Goal: Task Accomplishment & Management: Complete application form

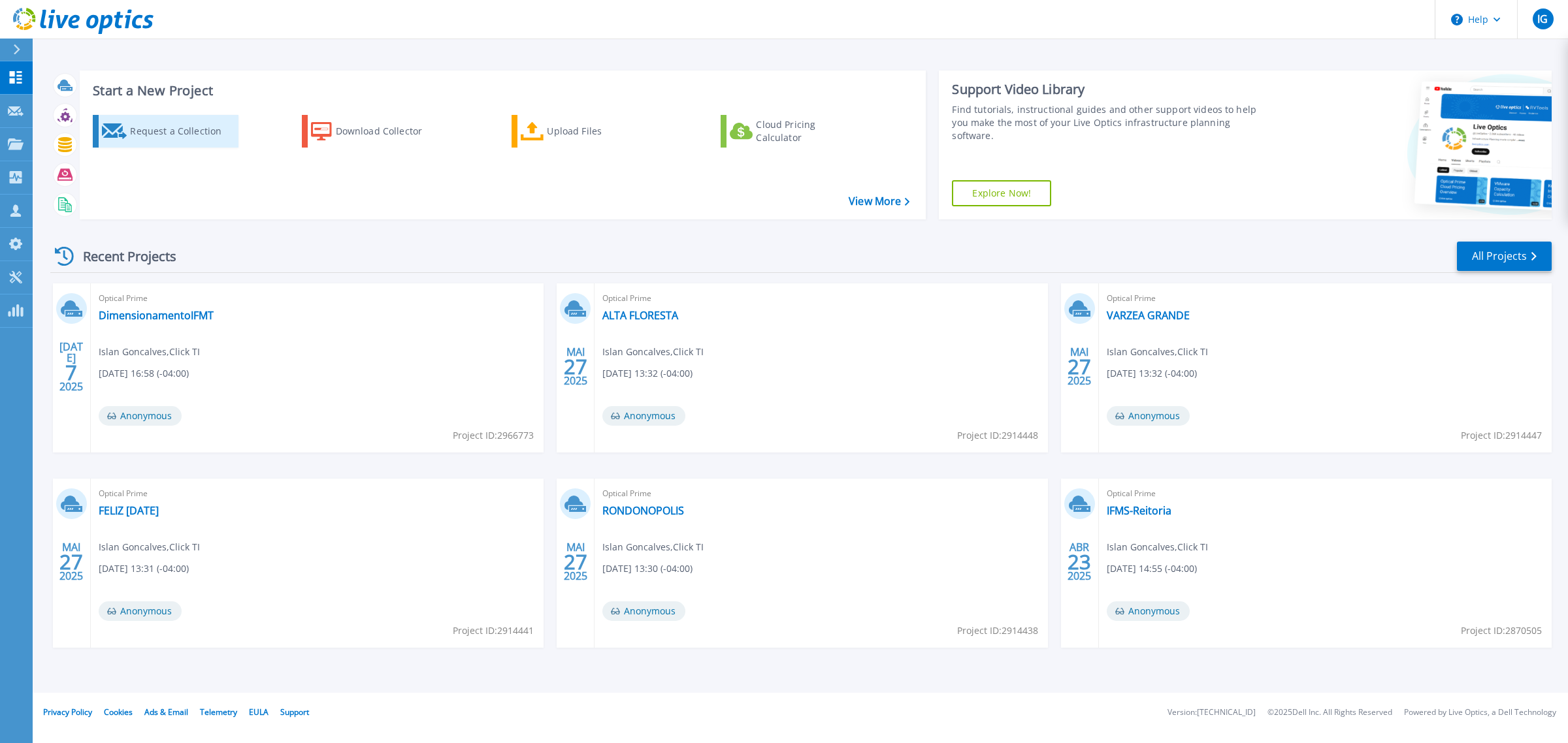
click at [171, 131] on div "Request a Collection" at bounding box center [182, 131] width 104 height 26
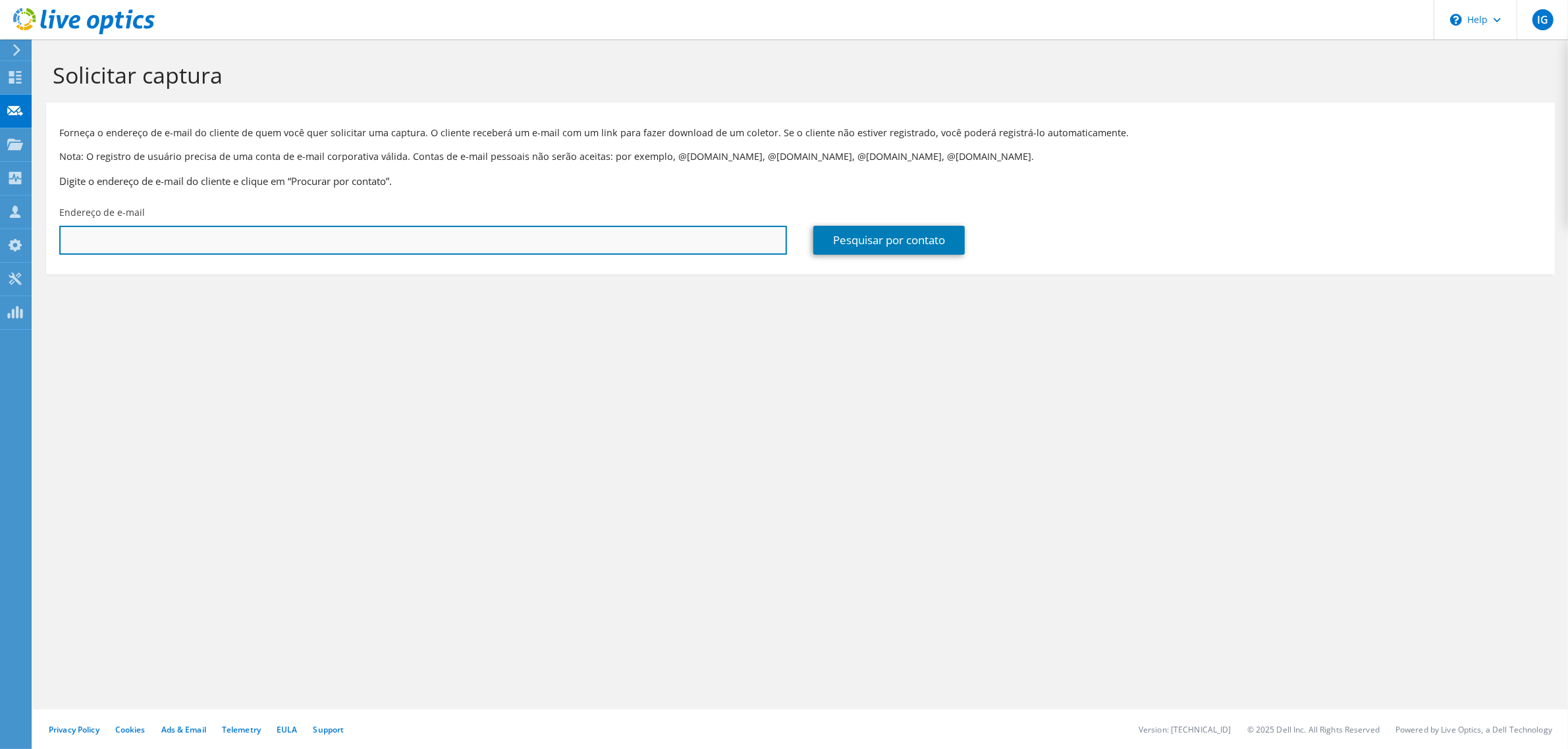
click at [310, 237] on input "text" at bounding box center [423, 240] width 727 height 29
paste input "[PERSON_NAME] <[PERSON_NAME][EMAIL_ADDRESS][DOMAIN_NAME]>"
type input "[PERSON_NAME][EMAIL_ADDRESS][DOMAIN_NAME]"
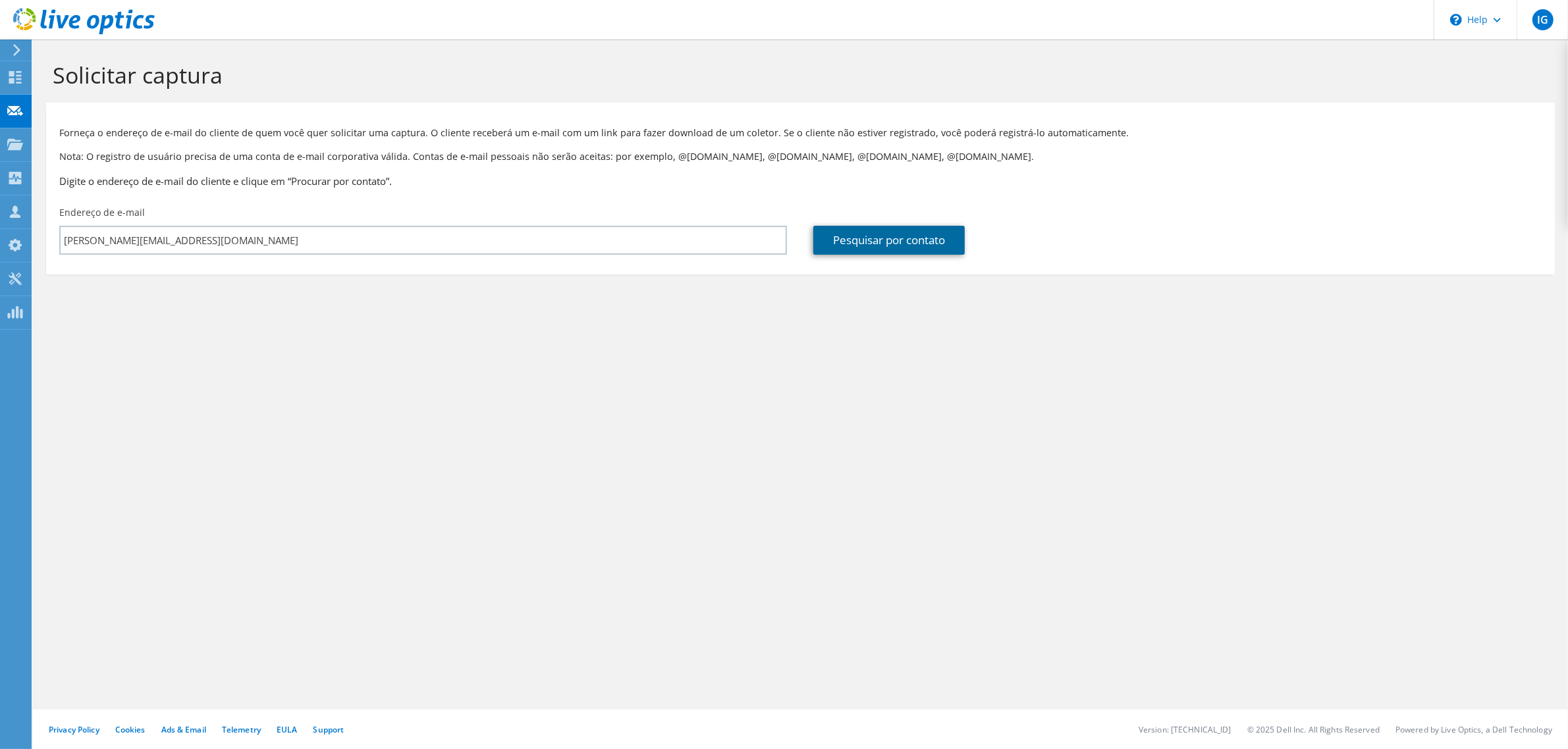
click at [873, 244] on link "Pesquisar por contato" at bounding box center [888, 240] width 151 height 29
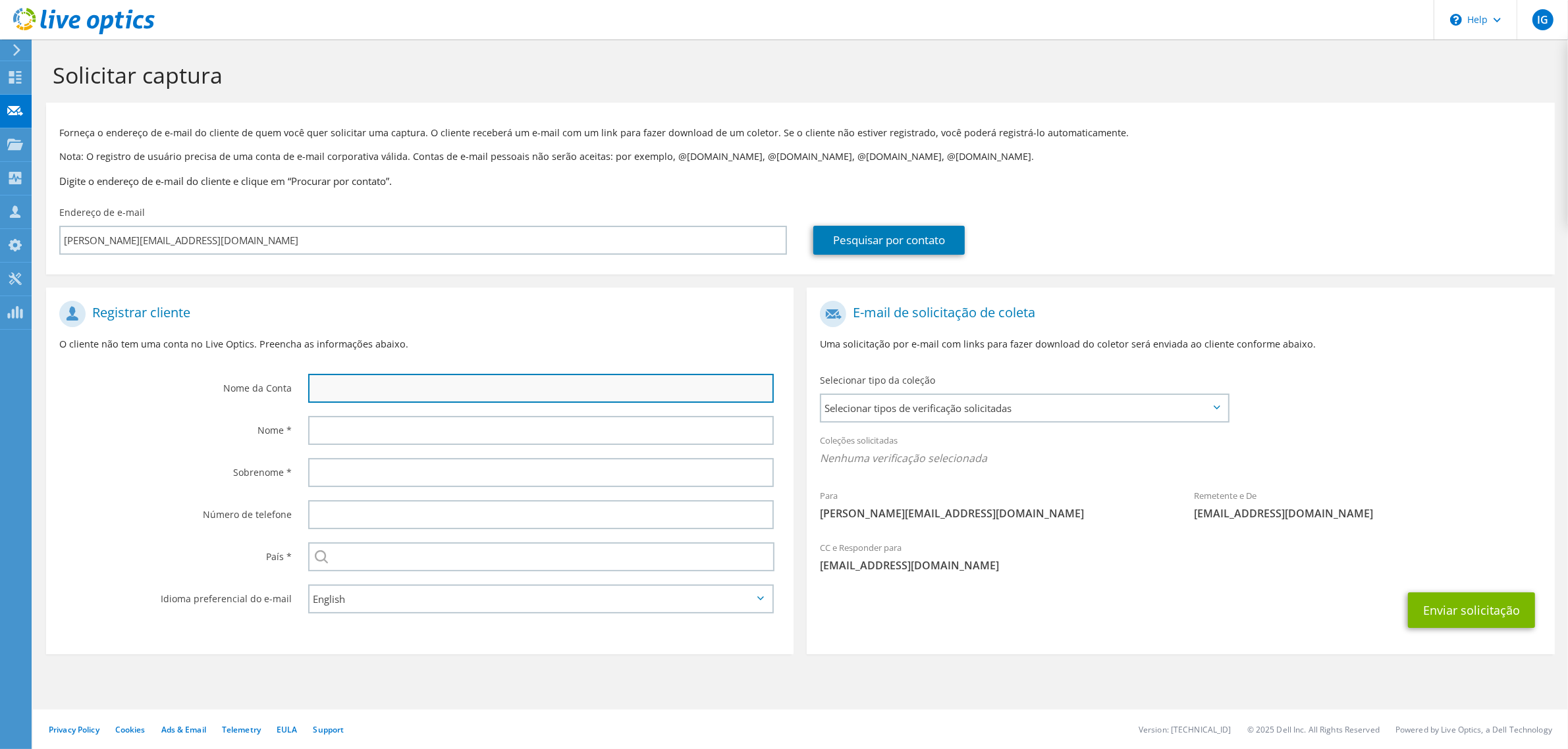
click at [435, 388] on input "text" at bounding box center [540, 388] width 465 height 29
paste input "RAFAEL ALVES FERREIRA <rafael.ferreira@prodemge.gov.br>"
drag, startPoint x: 423, startPoint y: 386, endPoint x: 662, endPoint y: 386, distance: 239.0
click at [662, 386] on input "RAFAEL ALVES FERREIRA <rafael.ferreira@prodemge.gov.br>" at bounding box center [540, 388] width 465 height 29
type input "RAFAEL ALVES FERREIRA"
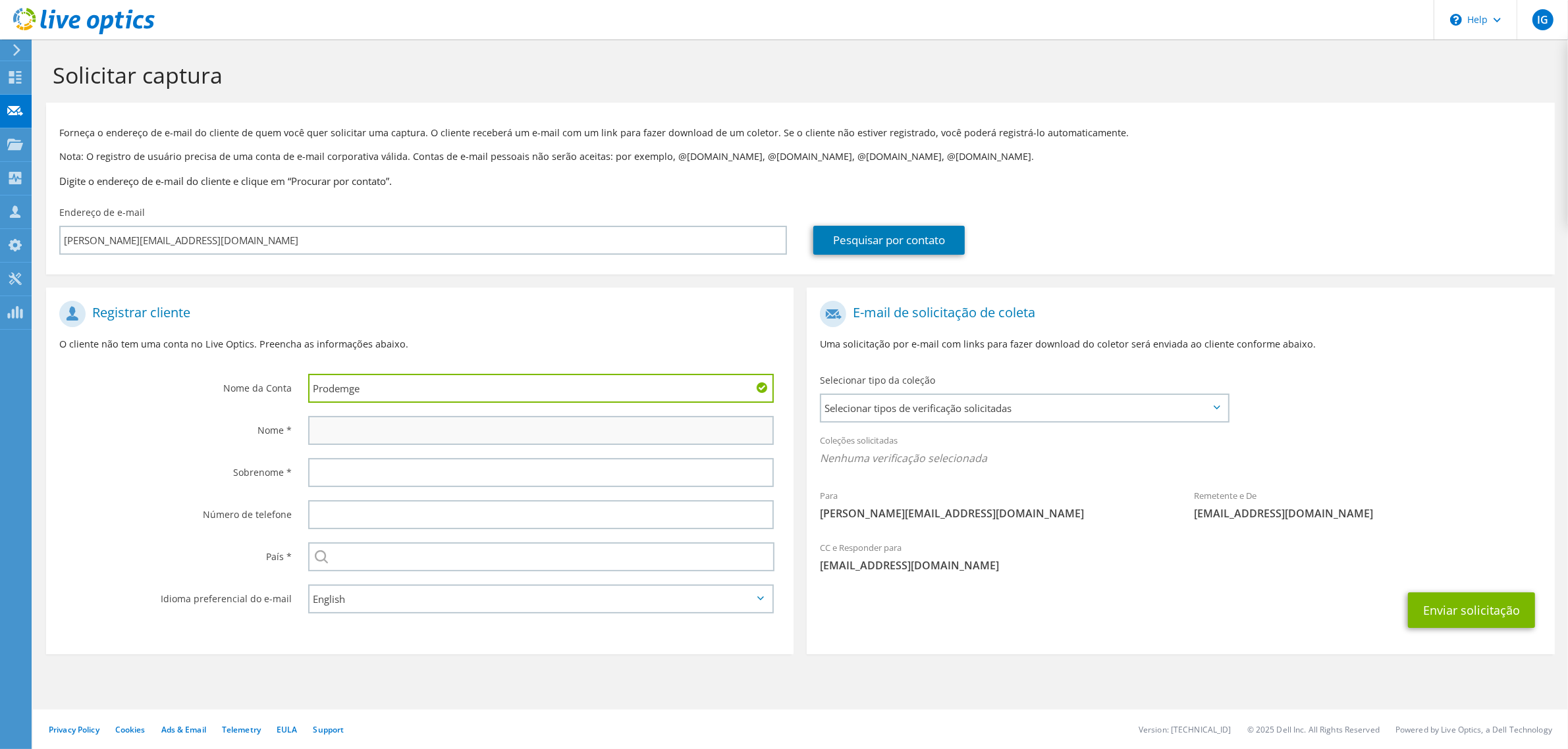
type input "Prodemge"
click at [413, 431] on input "text" at bounding box center [540, 431] width 465 height 29
paste input "RAFAEL ALVES FERREIRA"
type input "RAFAEL ALVES FERREIRA"
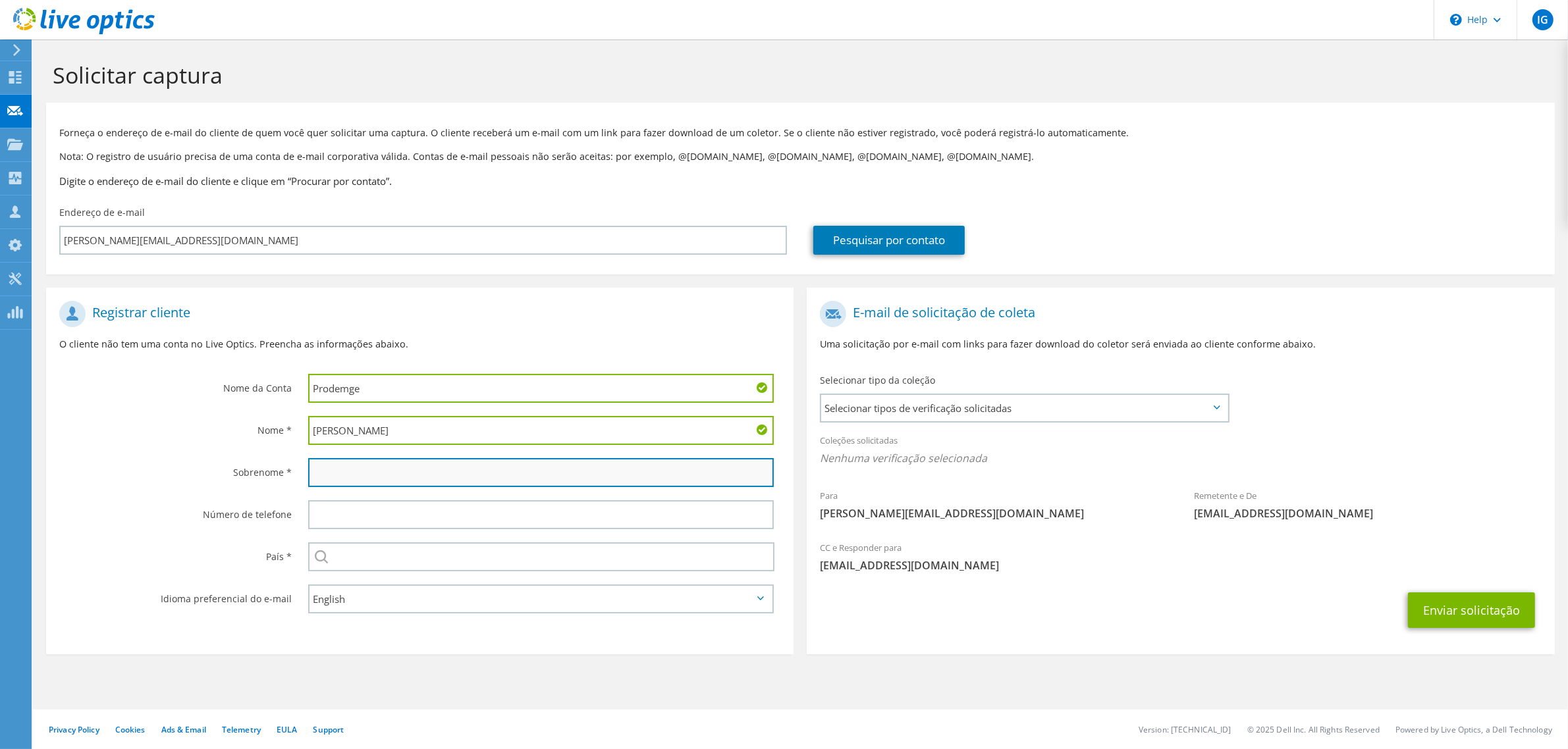
click at [406, 478] on input "text" at bounding box center [540, 472] width 465 height 29
paste input "RAFAEL ALVES FERREIRA"
drag, startPoint x: 351, startPoint y: 472, endPoint x: 293, endPoint y: 472, distance: 58.0
click at [293, 472] on div "Sobrenome * RAFAEL ALVES FERREIRA" at bounding box center [419, 472] width 747 height 42
type input "ALVES FERREIRA"
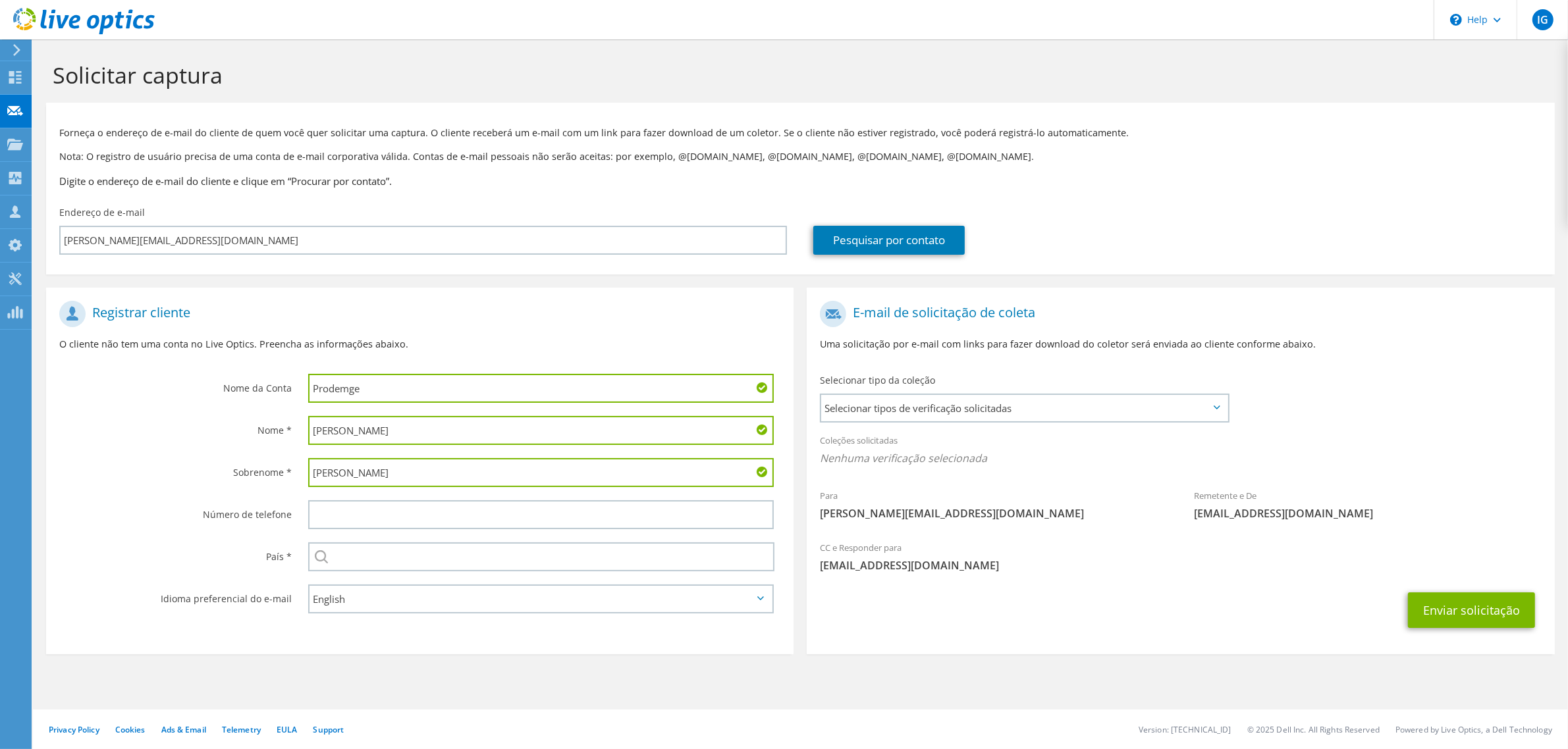
drag, startPoint x: 350, startPoint y: 431, endPoint x: 519, endPoint y: 422, distance: 169.2
click at [519, 422] on input "RAFAEL ALVES FERREIRA" at bounding box center [540, 431] width 465 height 29
type input "RAFAEL"
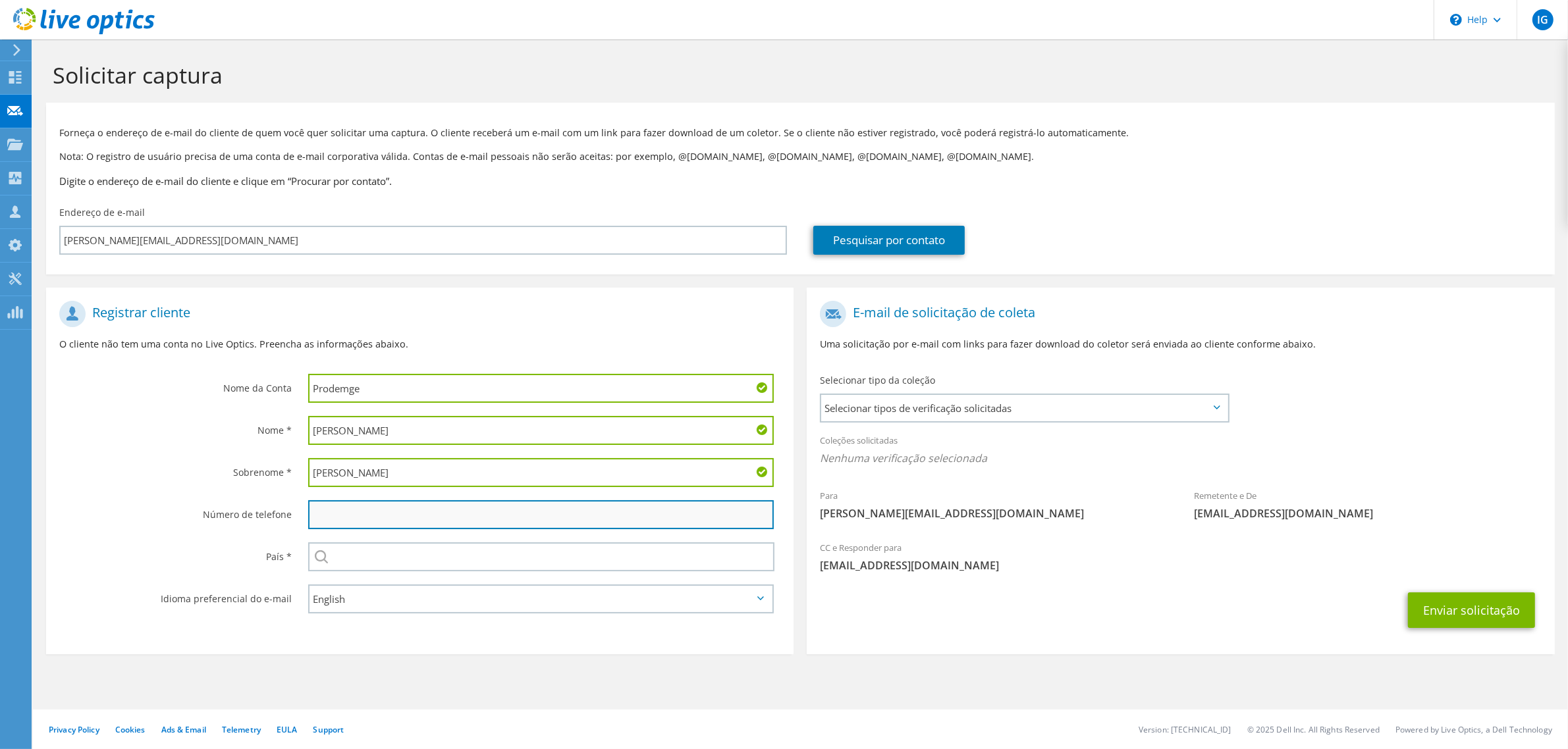
click at [451, 517] on input "text" at bounding box center [540, 515] width 465 height 29
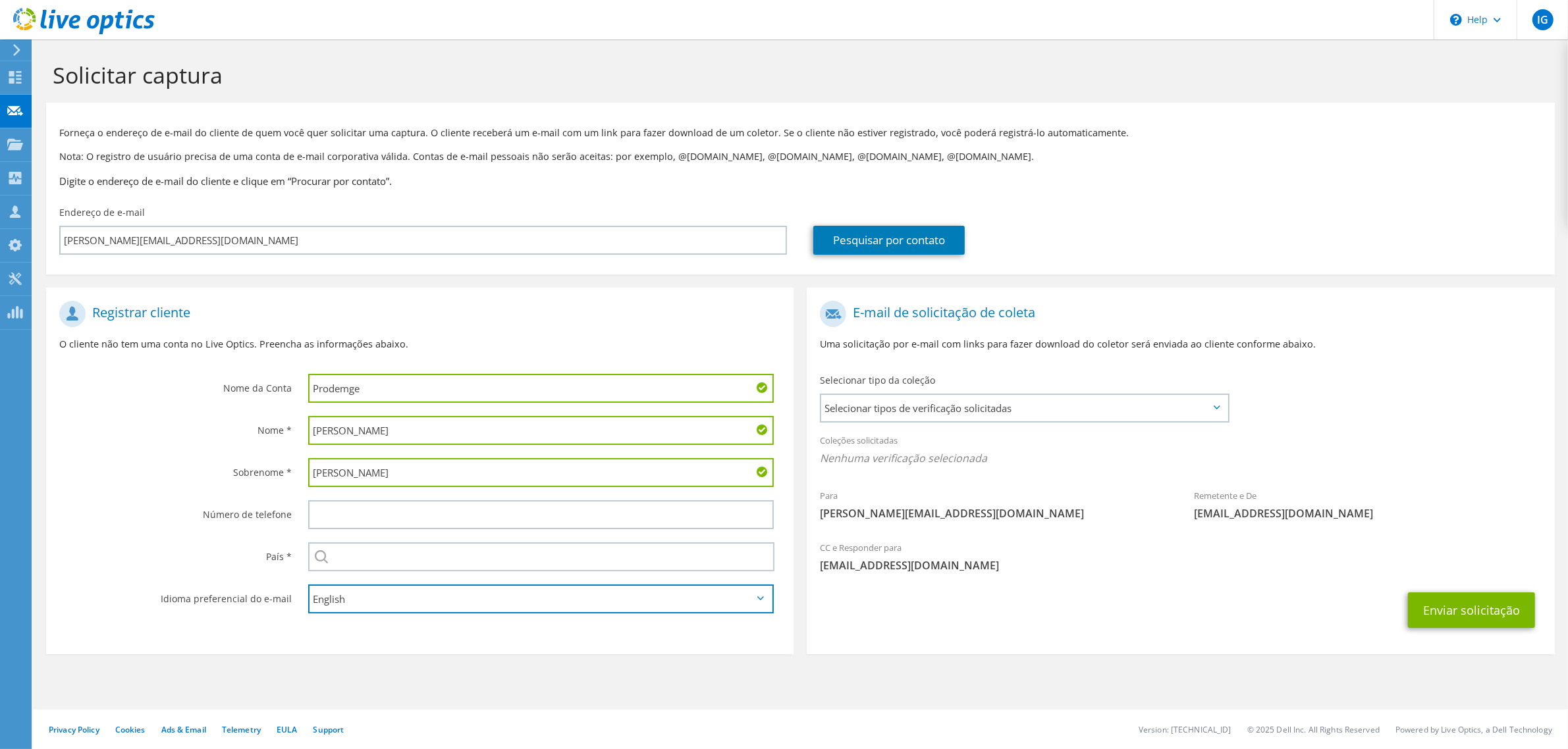
click at [380, 597] on select "English Deutsch Español Français Italiano Polski Português Русский 한국어 中文 日本語" at bounding box center [540, 599] width 465 height 29
select select "pt-BR"
click at [308, 585] on select "English Deutsch Español Français Italiano Polski Português Русский 한국어 中文 日本語" at bounding box center [540, 599] width 465 height 29
click at [976, 411] on span "Selecionar tipos de verificação solicitadas" at bounding box center [1023, 408] width 405 height 26
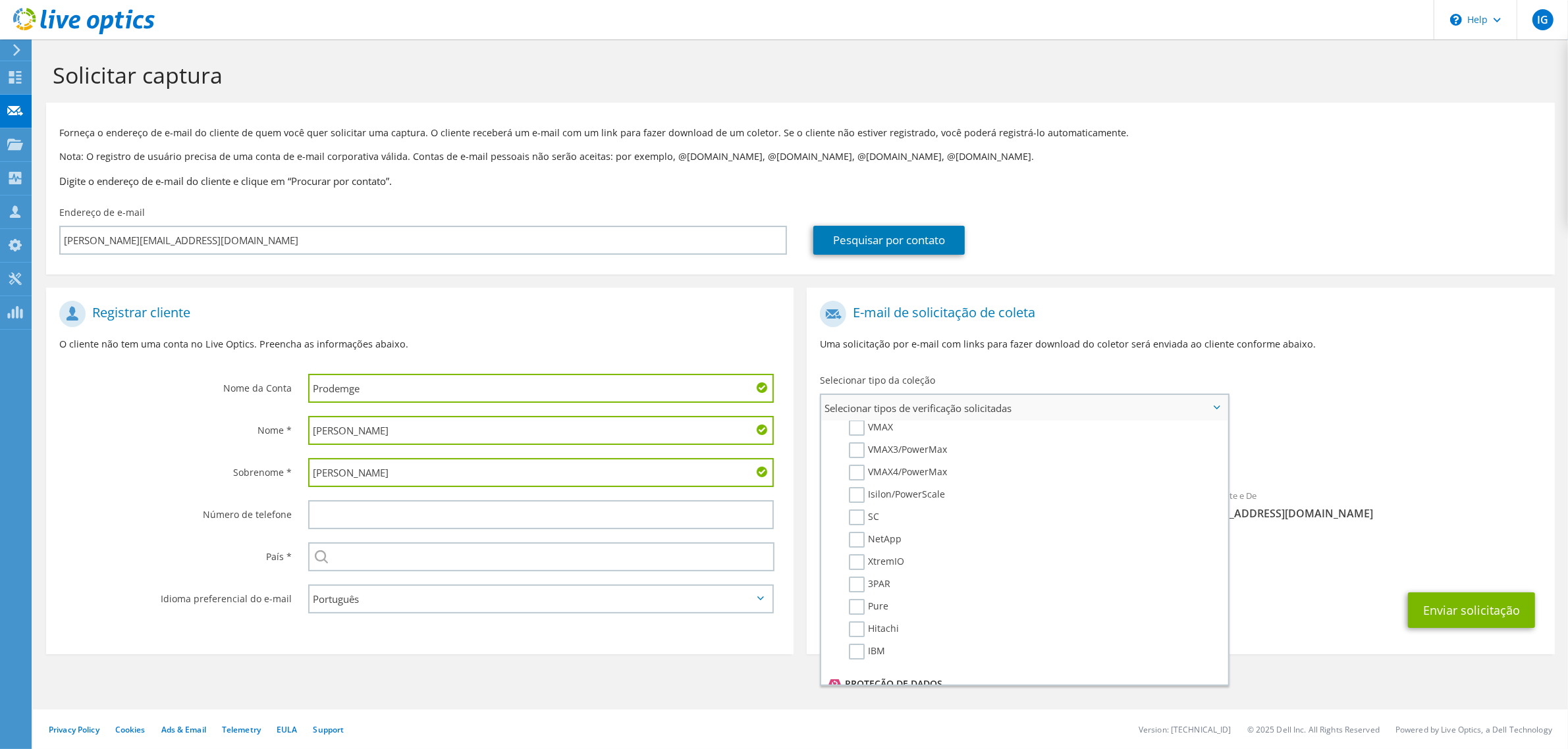
scroll to position [324, 0]
click at [857, 615] on label "Hitachi" at bounding box center [873, 623] width 50 height 16
click at [0, 0] on input "Hitachi" at bounding box center [0, 0] width 0 height 0
click at [1355, 465] on span "Hitachi" at bounding box center [1179, 462] width 721 height 22
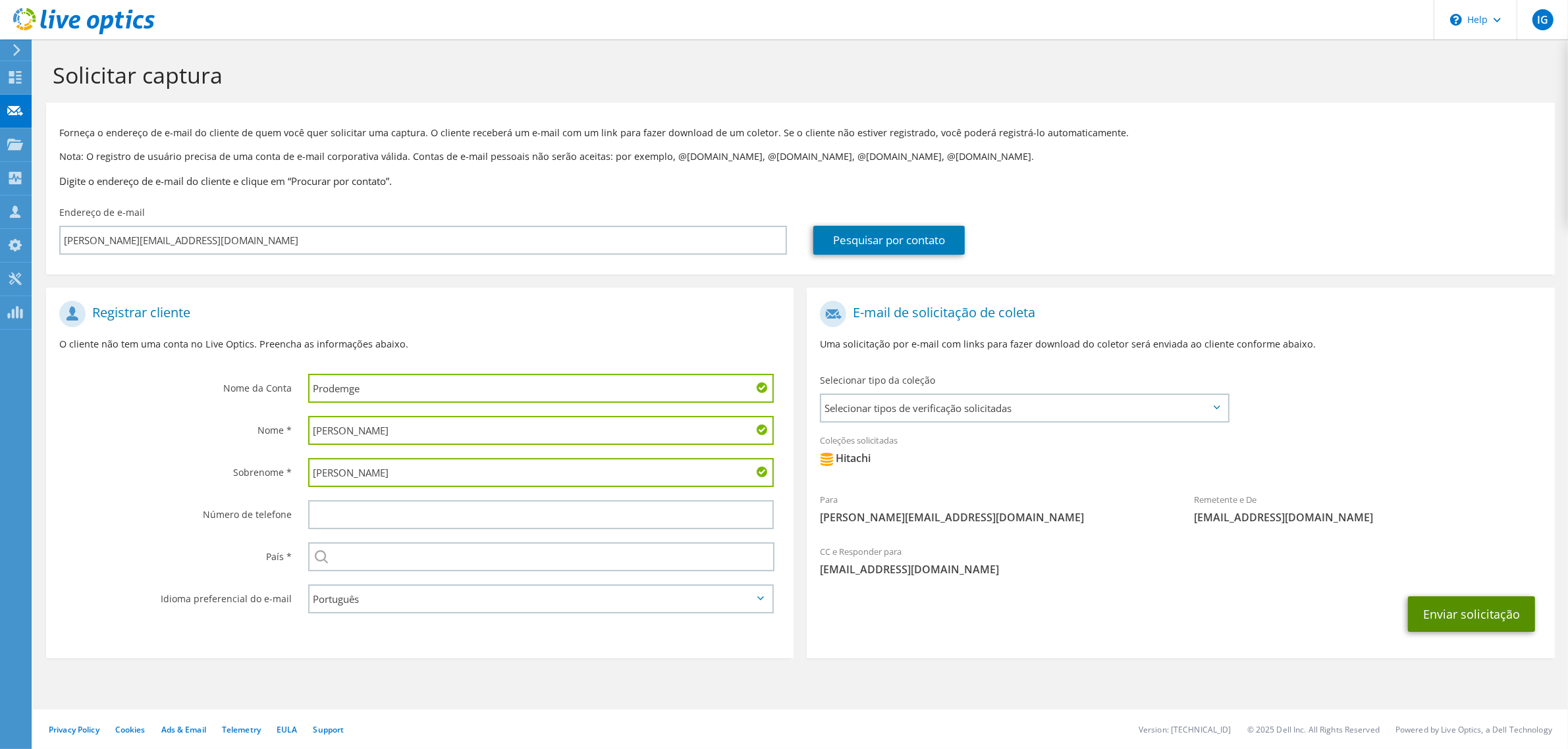
click at [1463, 615] on button "Enviar solicitação" at bounding box center [1472, 614] width 127 height 36
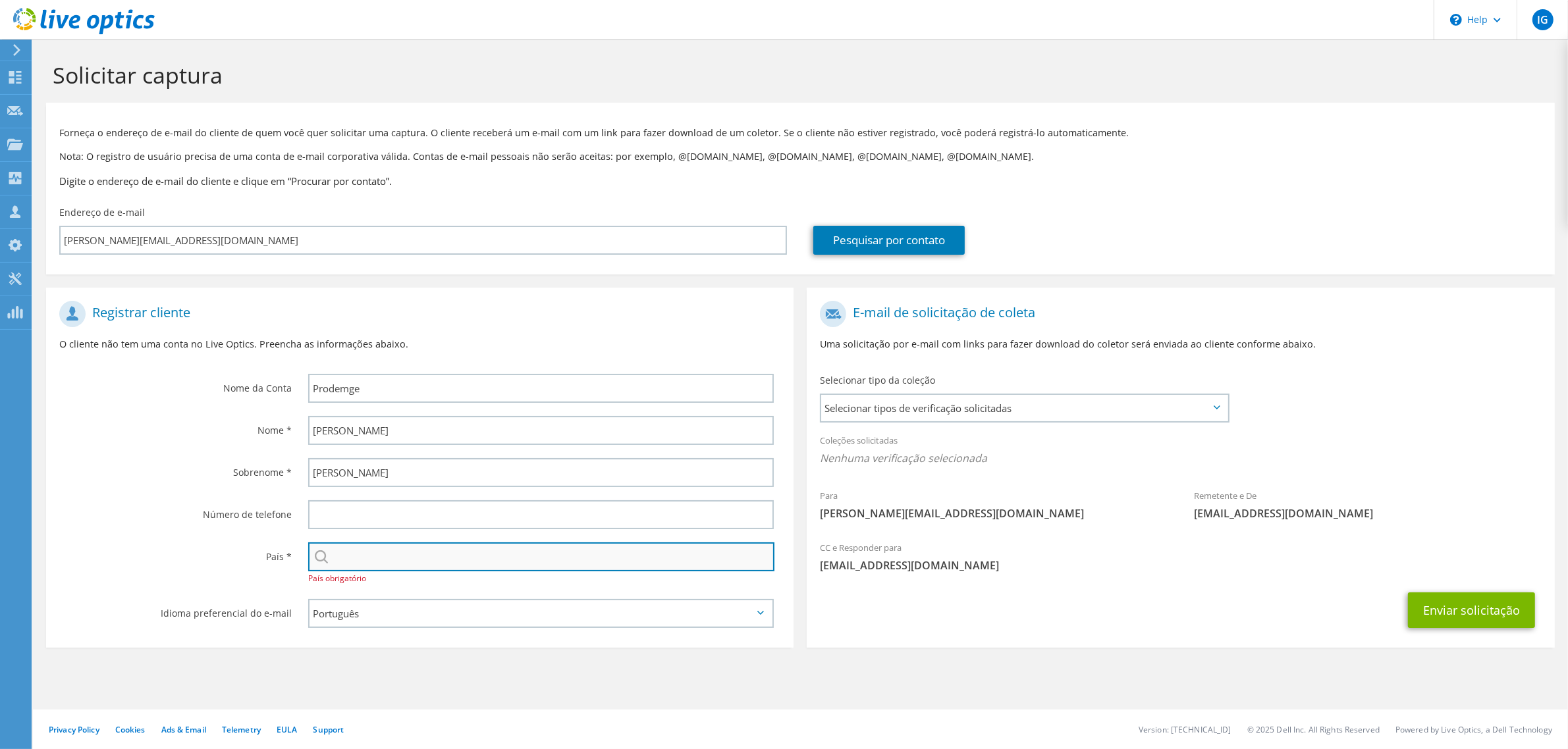
click at [394, 554] on input "text" at bounding box center [541, 557] width 466 height 29
type input "[GEOGRAPHIC_DATA]"
click at [794, 539] on div "Registrar cliente O cliente não tem uma conta no Live Optics. Preencha as infor…" at bounding box center [419, 471] width 760 height 366
click at [730, 580] on div "Selecionar Andorra Emirados Árabes Unidos Afeganistão Antígua e Barbuda Anguila…" at bounding box center [544, 564] width 498 height 57
click at [1019, 410] on span "Selecionar tipos de verificação solicitadas" at bounding box center [1023, 408] width 405 height 26
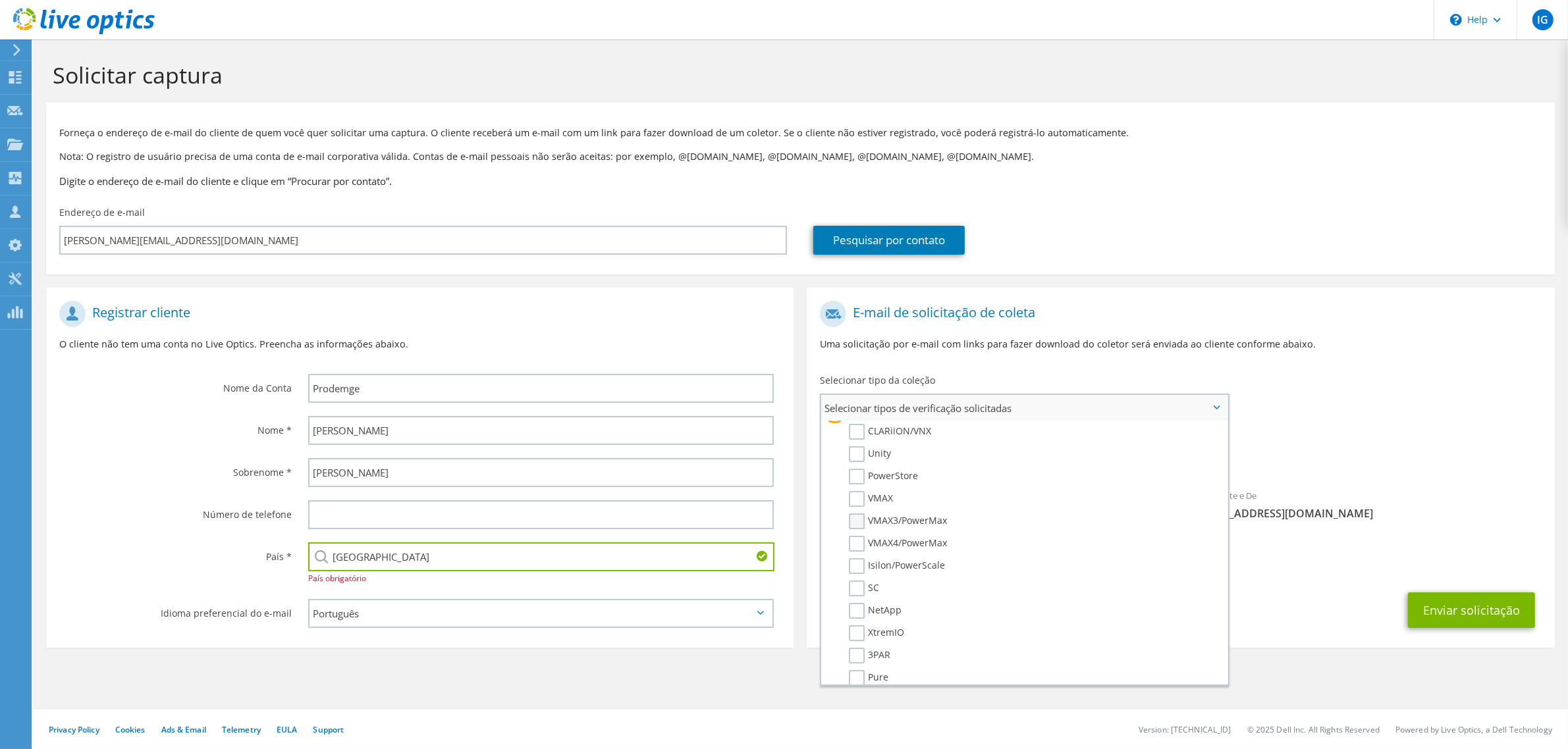
scroll to position [329, 0]
click at [857, 610] on label "Hitachi" at bounding box center [873, 618] width 50 height 16
click at [0, 0] on input "Hitachi" at bounding box center [0, 0] width 0 height 0
click at [1310, 404] on div "Para rafael.ferreira@prodemge.gov.br Remetente e De liveoptics@liveoptics.com" at bounding box center [1179, 416] width 747 height 244
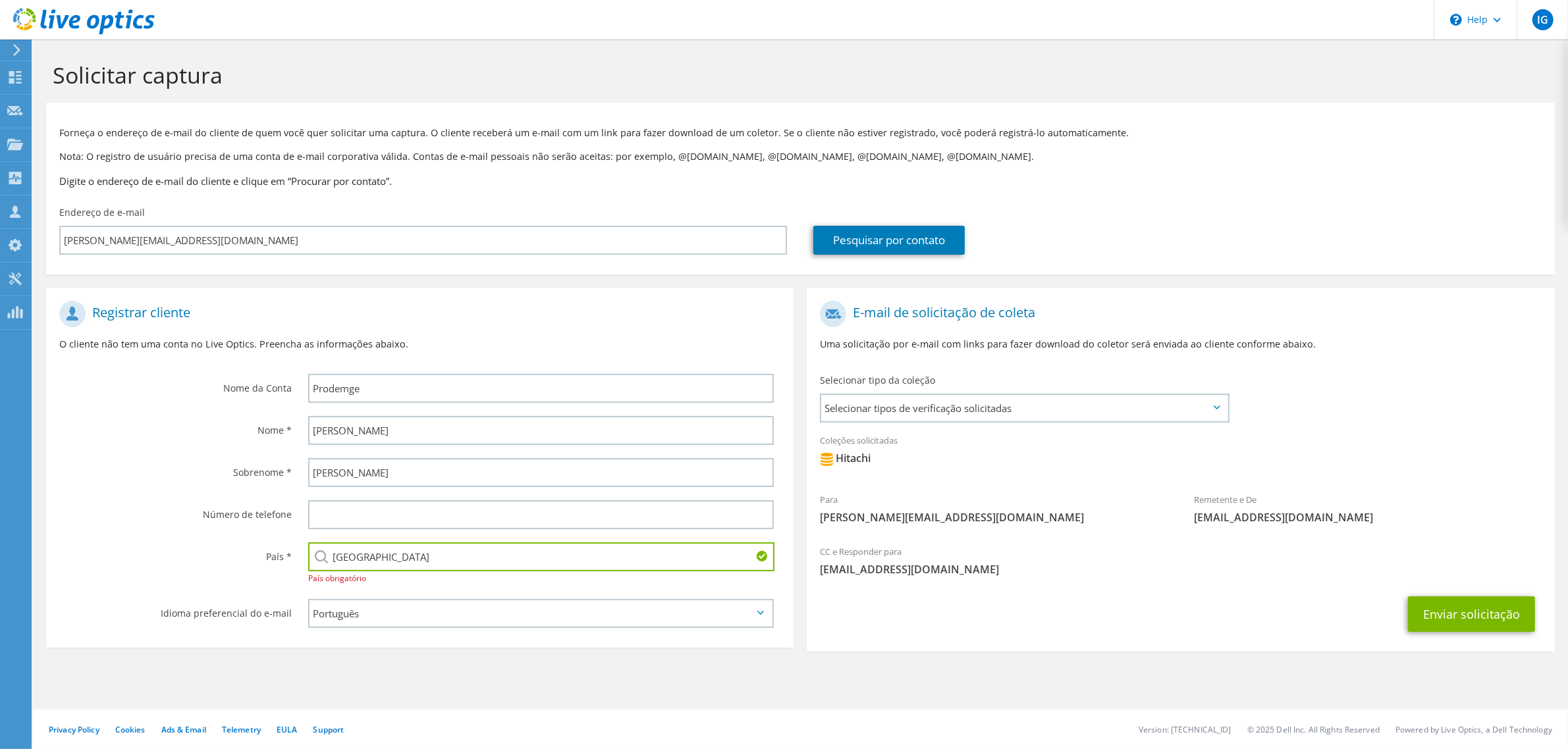
click at [485, 585] on div "Selecionar Andorra Emirados Árabes Unidos Afeganistão Antígua e Barbuda Anguila…" at bounding box center [544, 564] width 498 height 57
click at [343, 580] on span "País obrigatório" at bounding box center [337, 577] width 58 height 11
click at [759, 613] on icon at bounding box center [760, 612] width 7 height 4
click at [432, 625] on select "English Deutsch Español Français Italiano Polski Português Русский 한국어 中文 日本語" at bounding box center [540, 613] width 465 height 29
click at [308, 599] on select "English Deutsch Español Français Italiano Polski Português Русский 한국어 中文 日本語" at bounding box center [540, 613] width 465 height 29
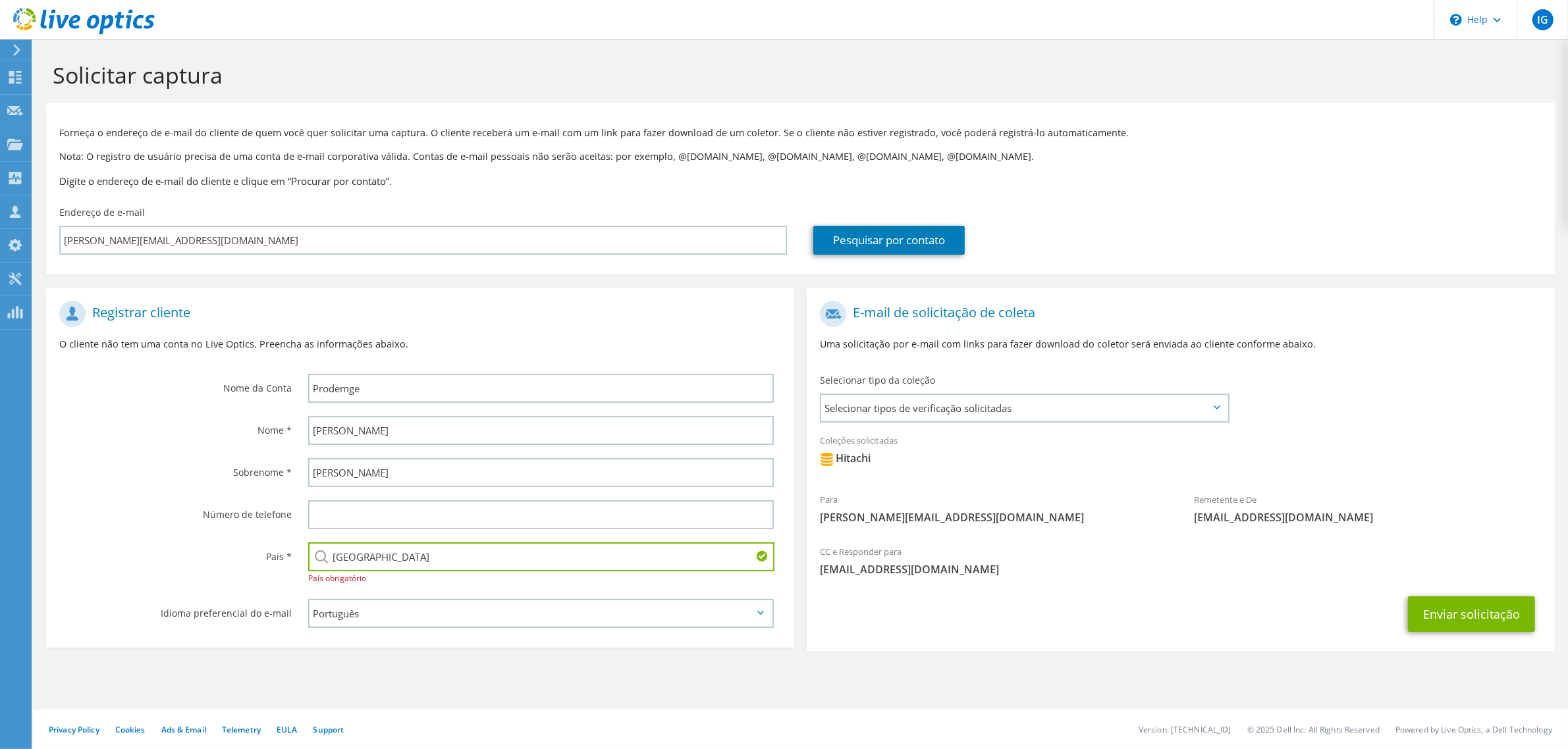
click at [826, 577] on div "CC e Responder para islan.goncalves@clickti.com.br" at bounding box center [1179, 561] width 747 height 45
click at [1475, 614] on button "Enviar solicitação" at bounding box center [1472, 614] width 127 height 36
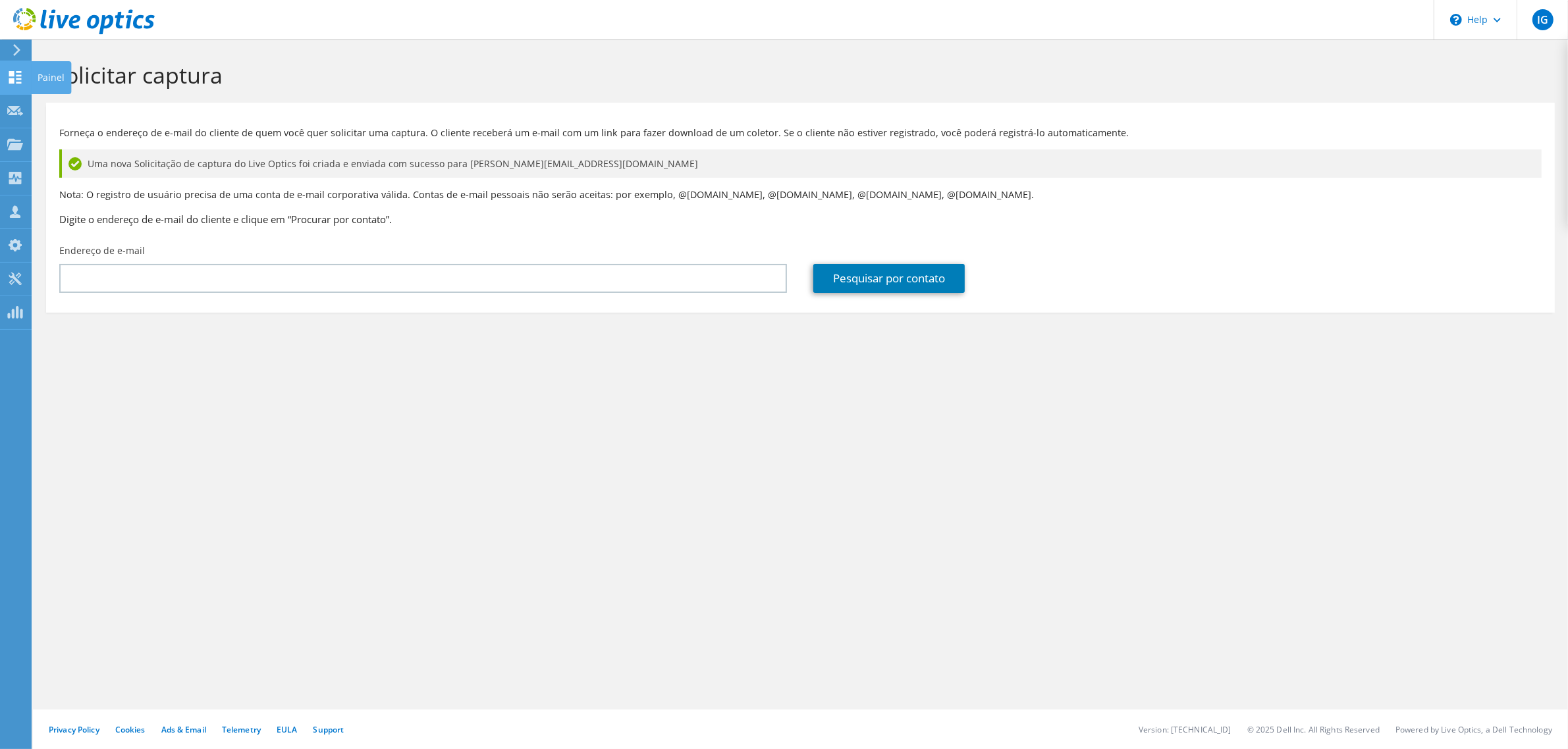
click at [13, 74] on use at bounding box center [15, 77] width 12 height 12
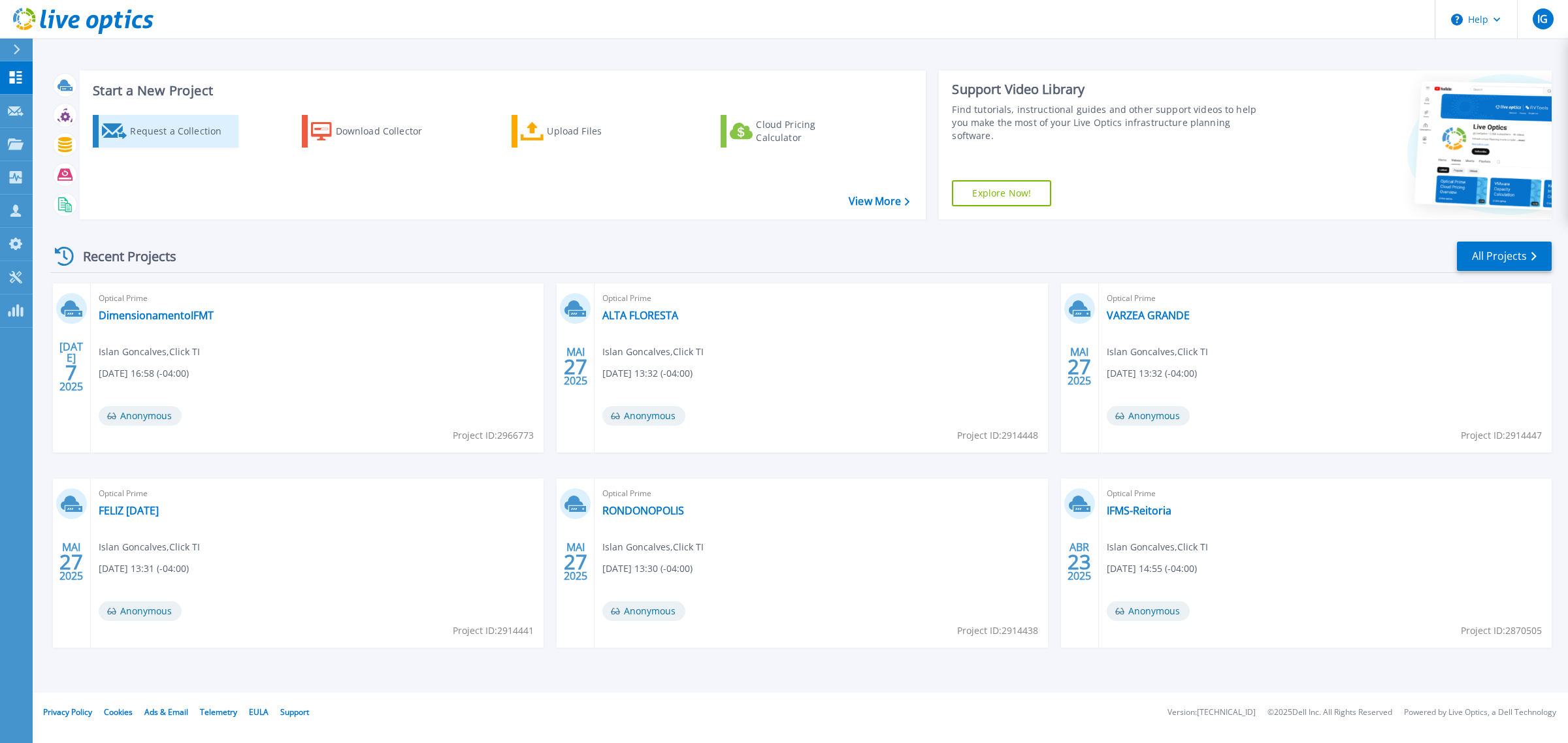
click at [170, 127] on div "Request a Collection" at bounding box center [182, 131] width 104 height 26
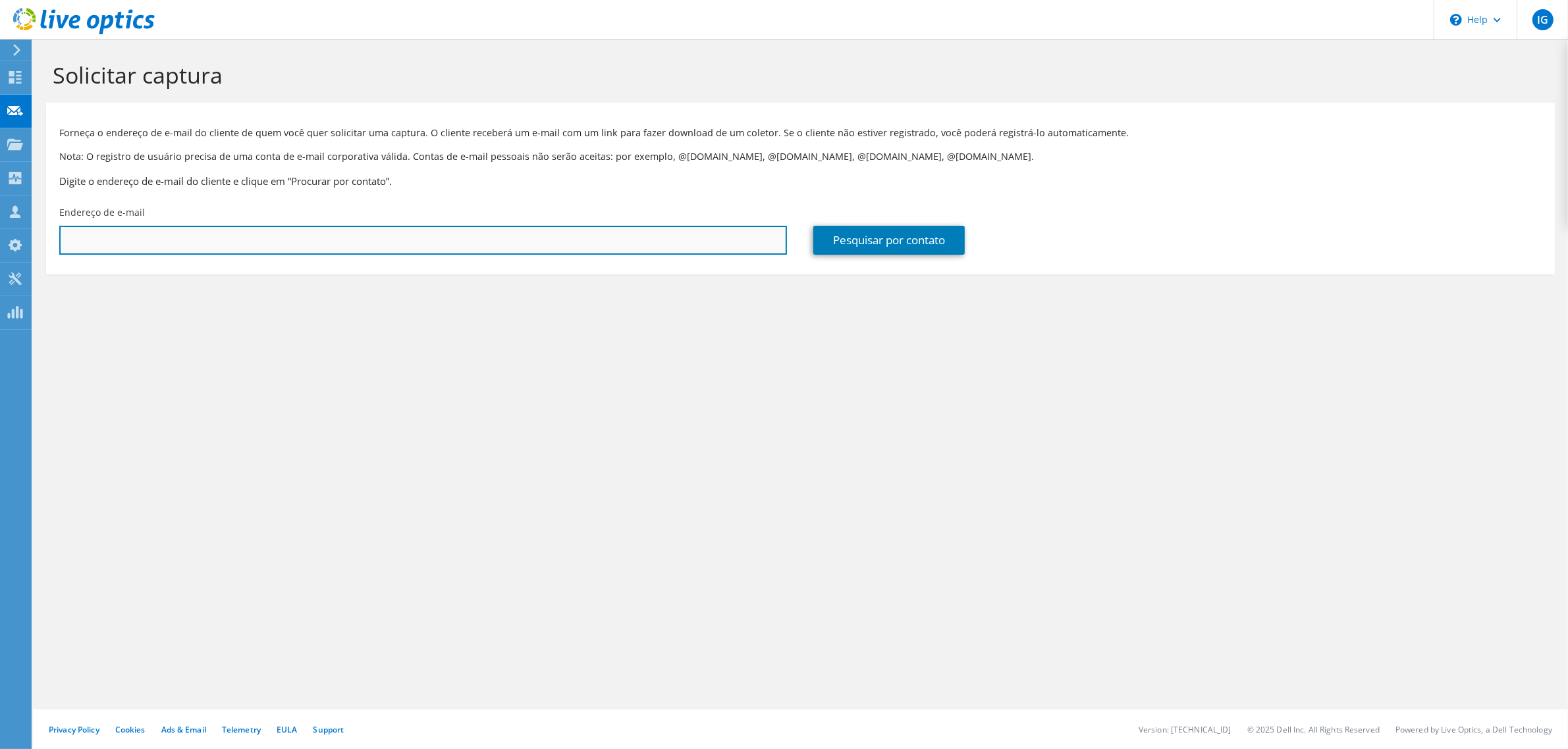
click at [664, 244] on input "text" at bounding box center [423, 240] width 727 height 29
type input "[PERSON_NAME][EMAIL_ADDRESS][DOMAIN_NAME]"
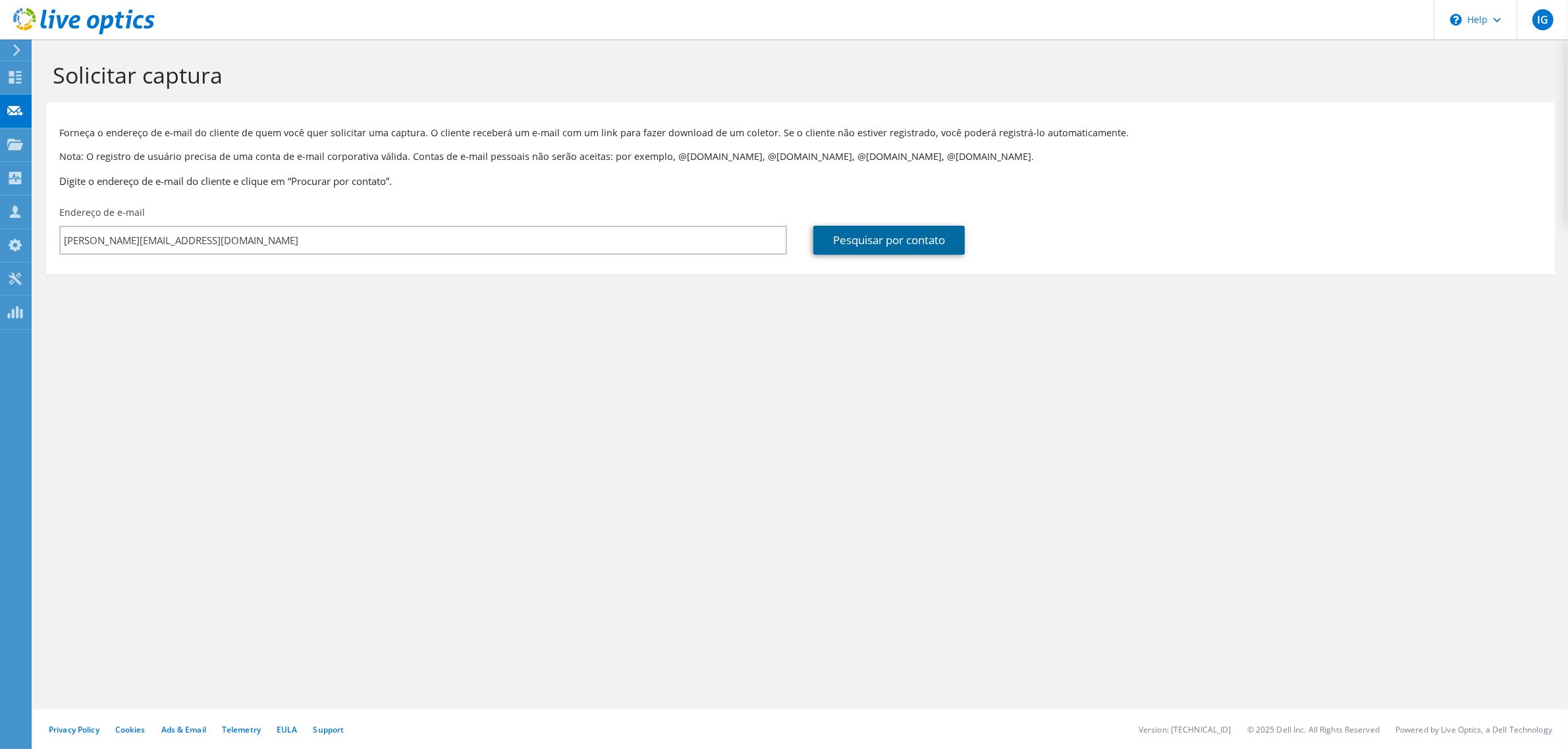
click at [919, 242] on link "Pesquisar por contato" at bounding box center [888, 240] width 151 height 29
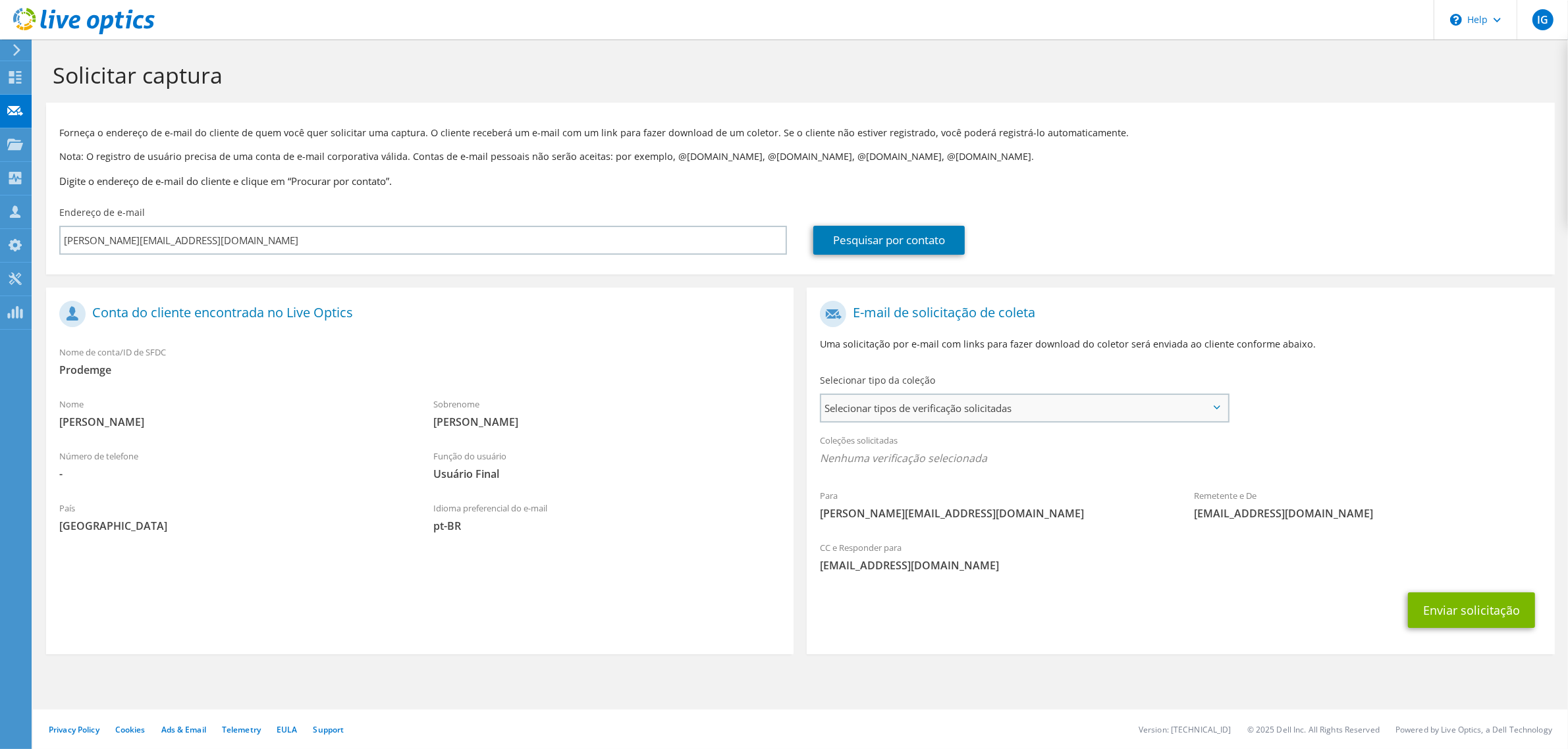
click at [1015, 402] on span "Selecionar tipos de verificação solicitadas" at bounding box center [1023, 408] width 405 height 26
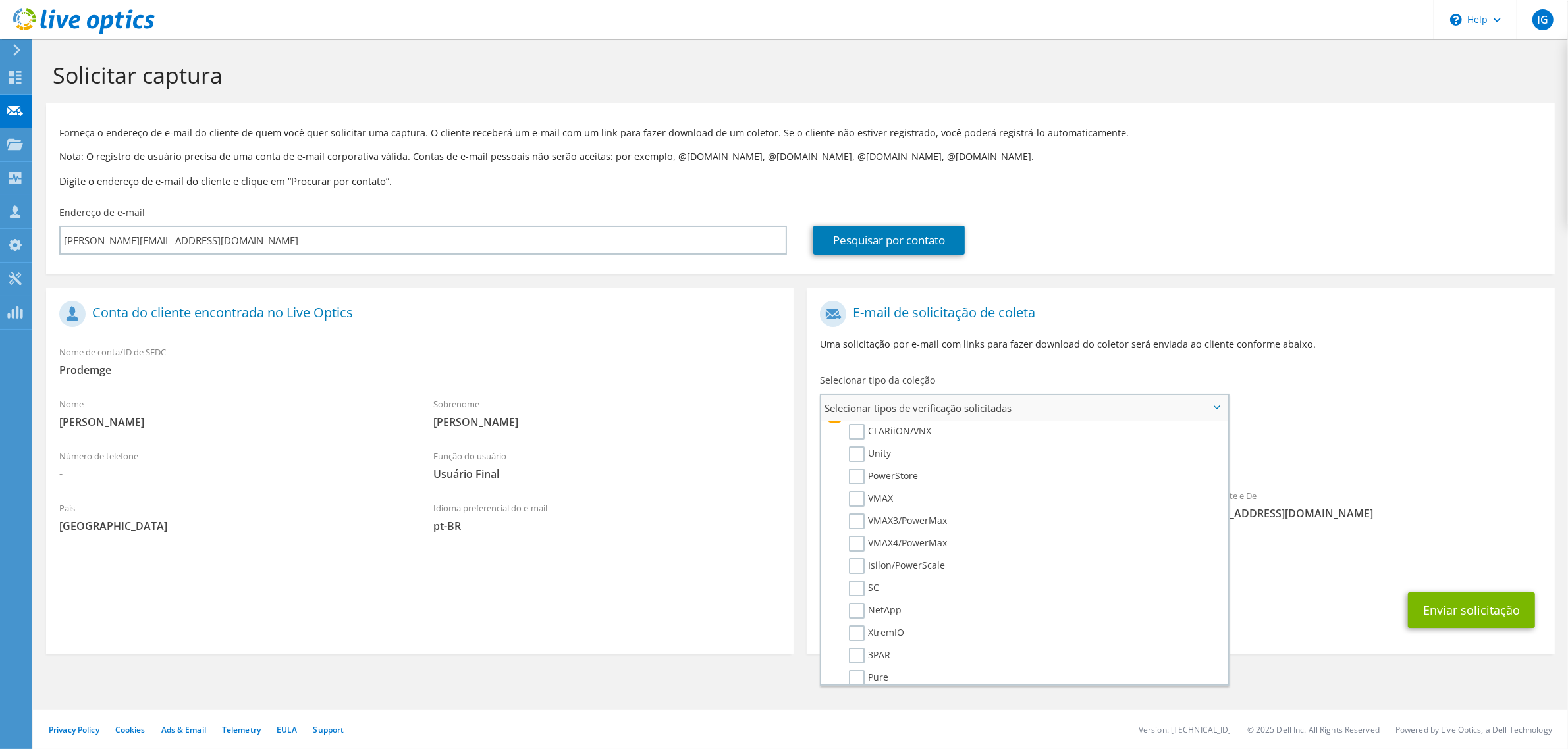
scroll to position [493, 0]
click at [883, 605] on label "NetBackup" at bounding box center [882, 613] width 67 height 16
click at [0, 0] on input "NetBackup" at bounding box center [0, 0] width 0 height 0
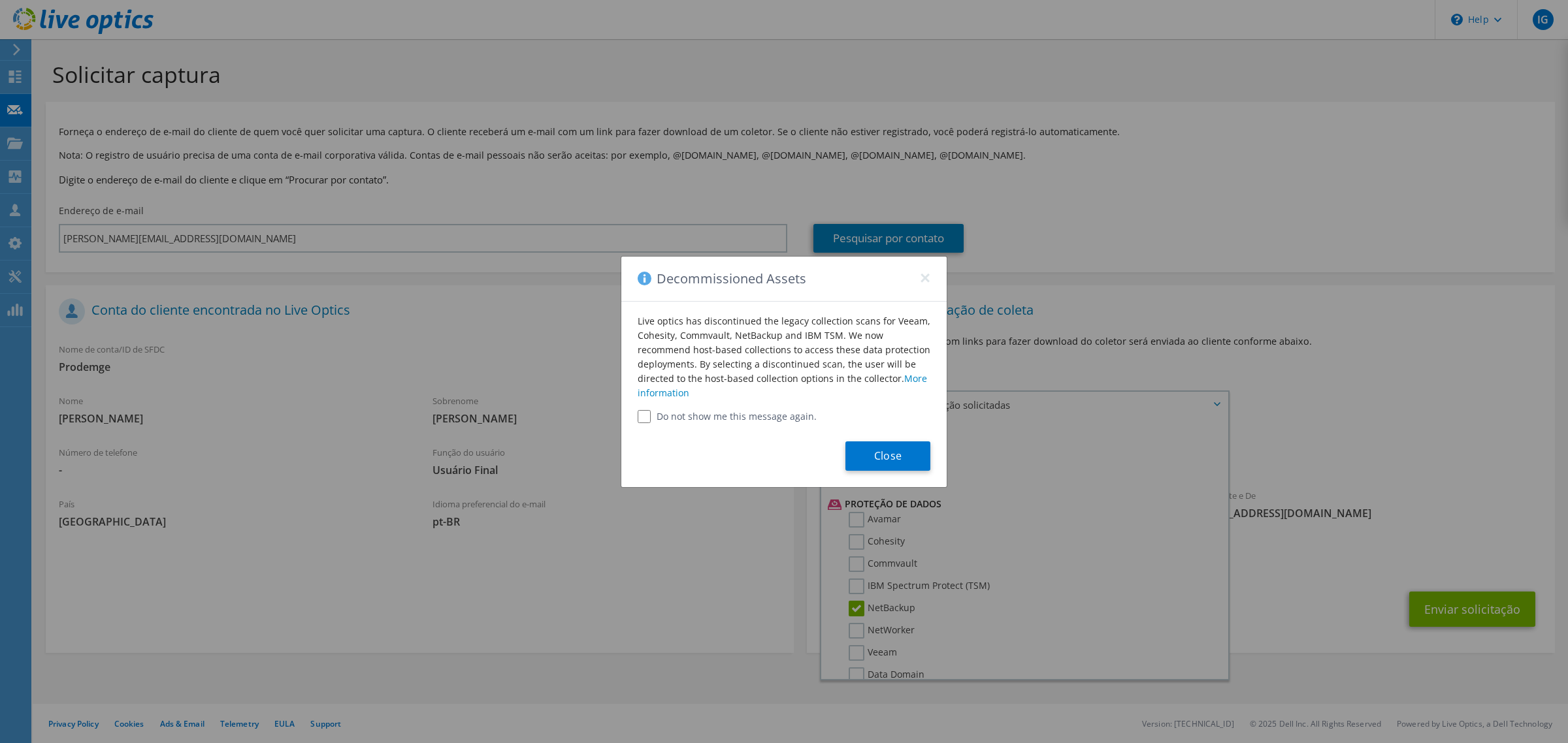
click at [688, 415] on label "Do not show me this message again." at bounding box center [784, 416] width 293 height 13
click at [644, 414] on input "Do not show me this message again." at bounding box center [644, 416] width 13 height 13
checkbox input "true"
click at [893, 454] on button "Close" at bounding box center [888, 456] width 85 height 30
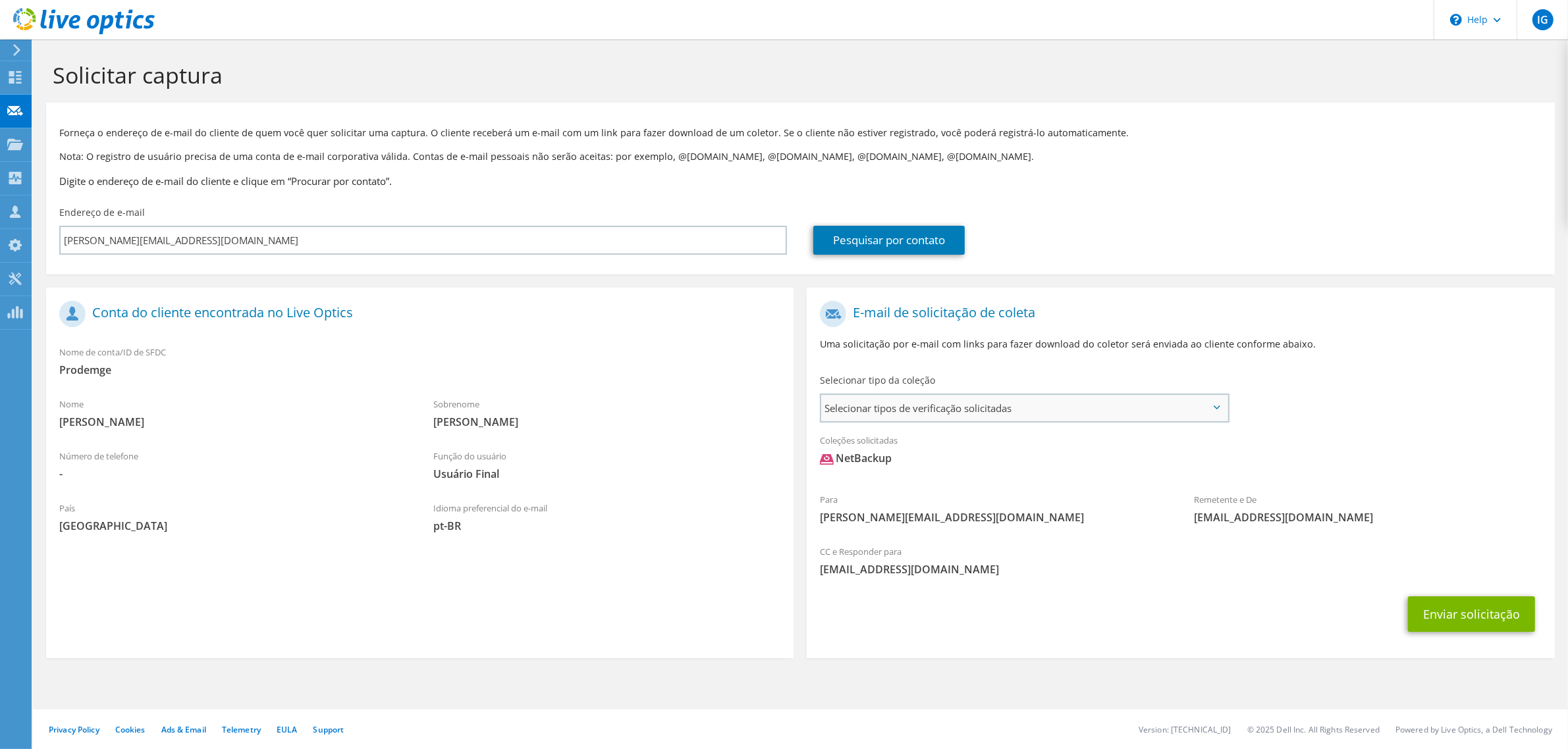
click at [1028, 407] on span "Selecionar tipos de verificação solicitadas" at bounding box center [1023, 408] width 405 height 26
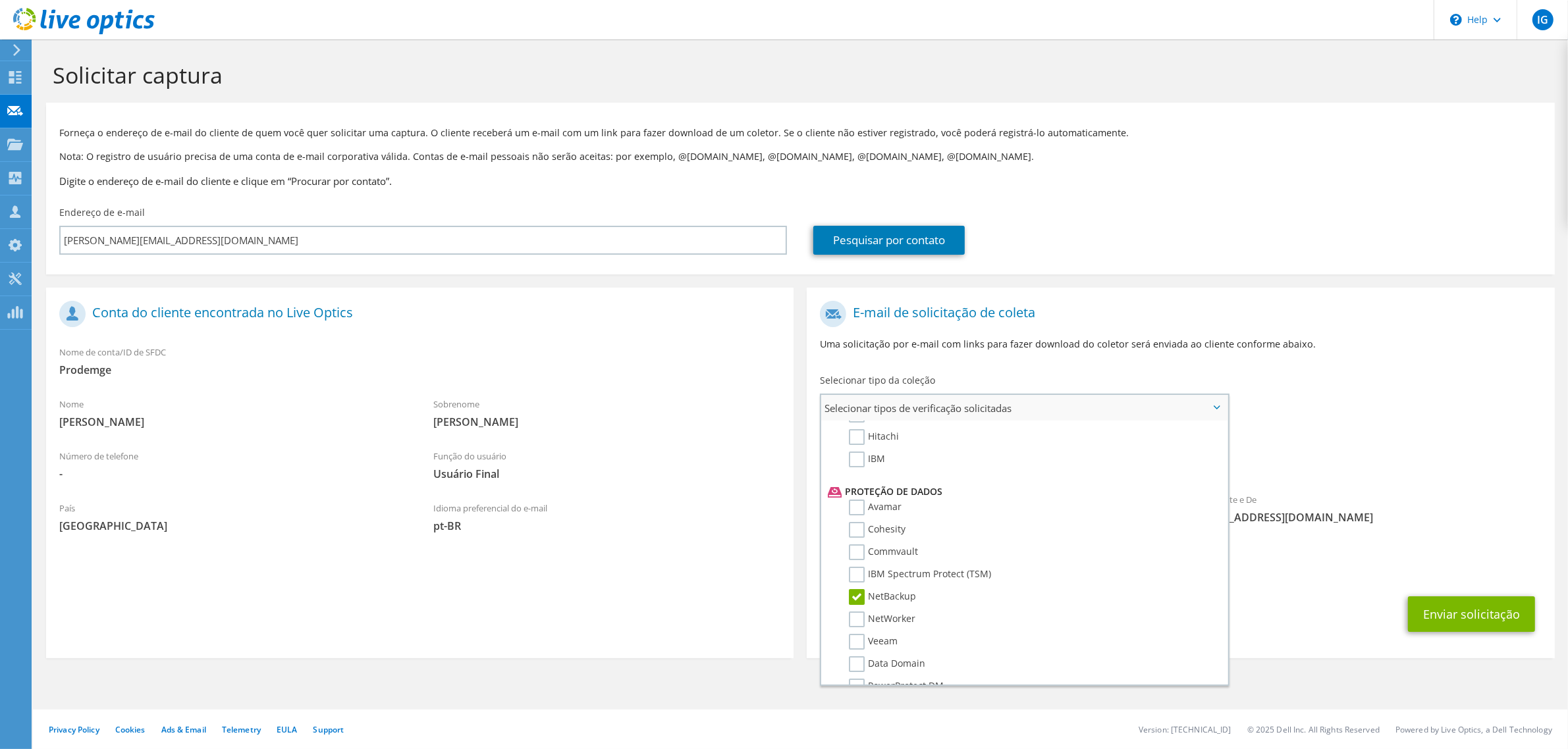
scroll to position [592, 0]
click at [1407, 459] on span "NetBackup" at bounding box center [1179, 462] width 721 height 22
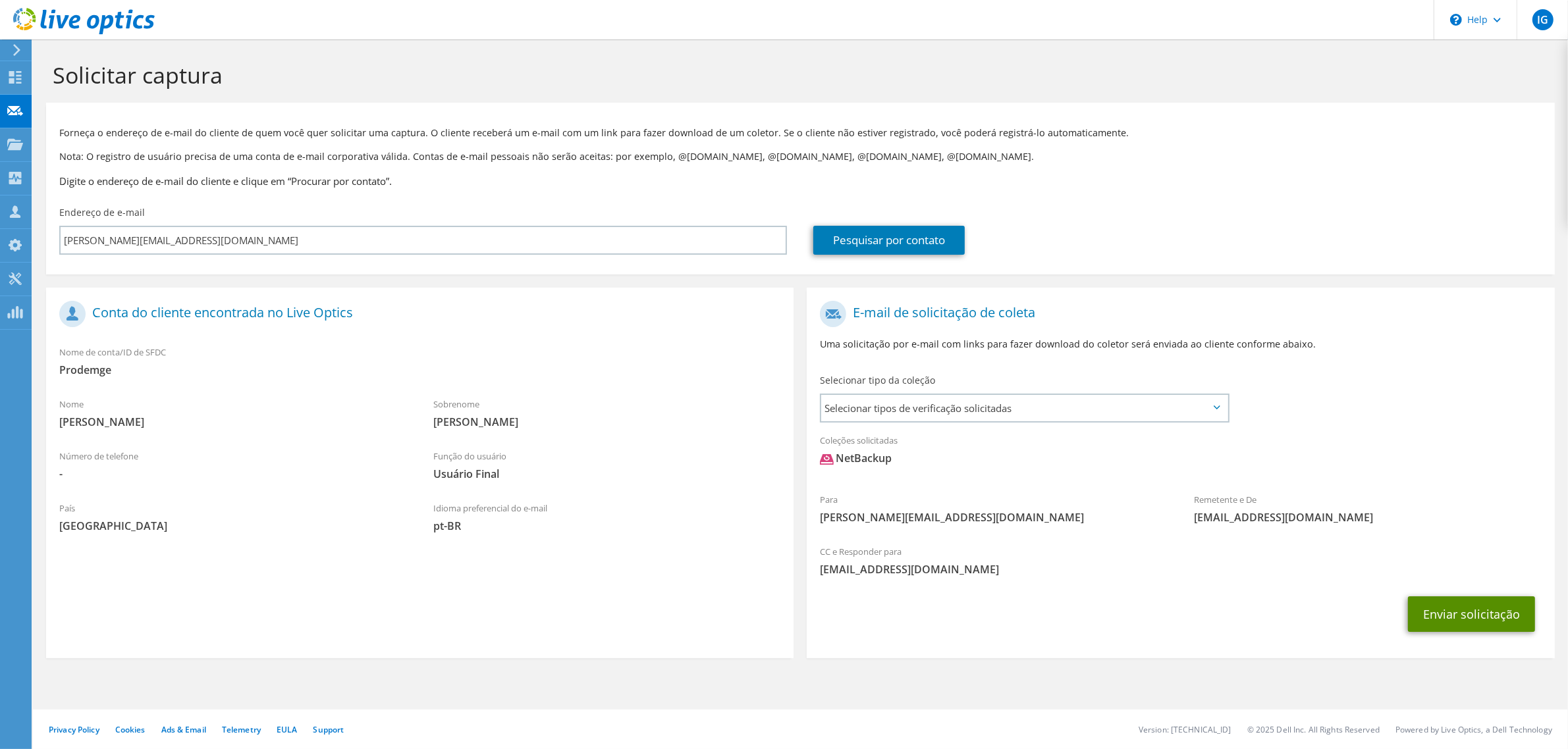
click at [1473, 612] on button "Enviar solicitação" at bounding box center [1472, 614] width 127 height 36
